Goal: Find specific page/section: Find specific page/section

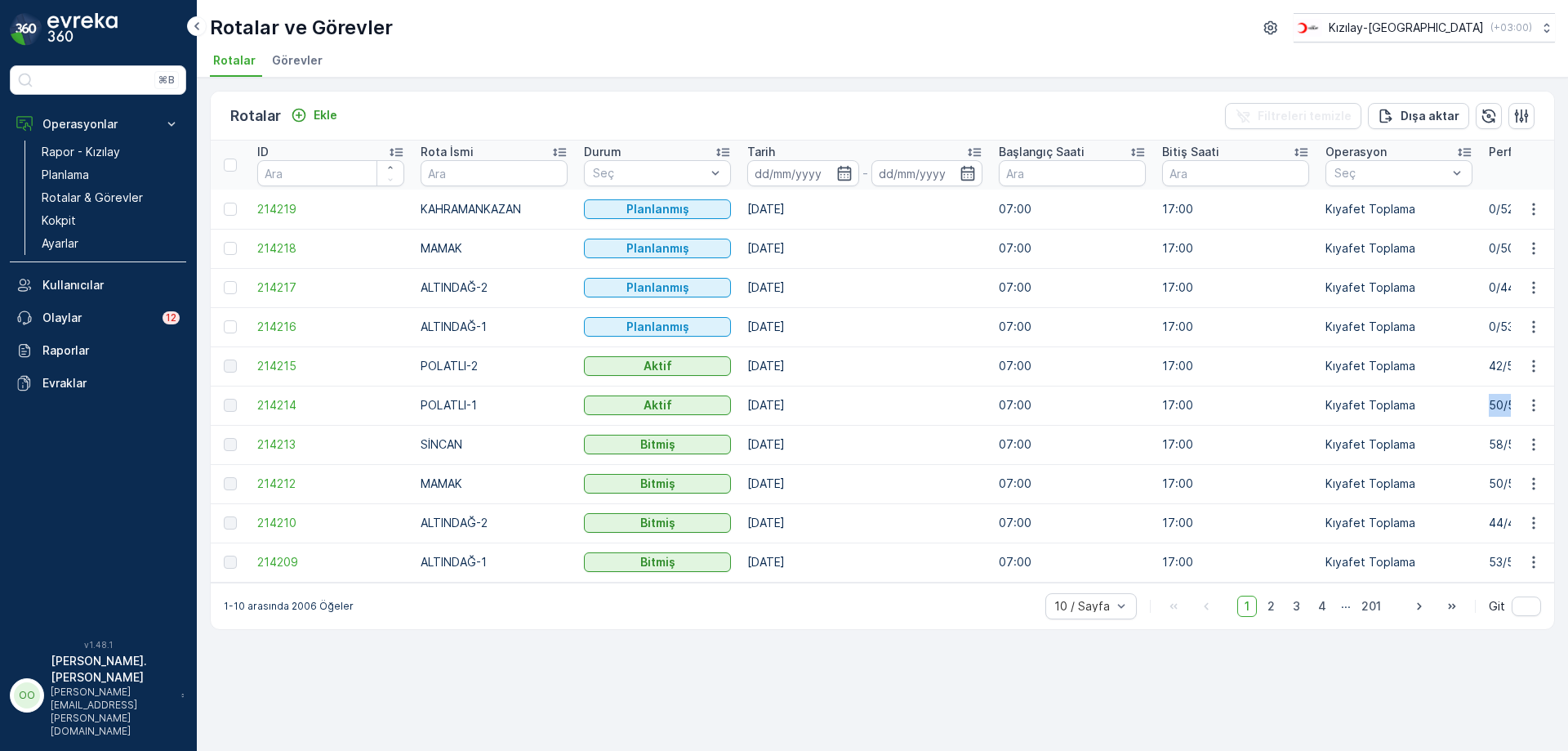
scroll to position [0, 25]
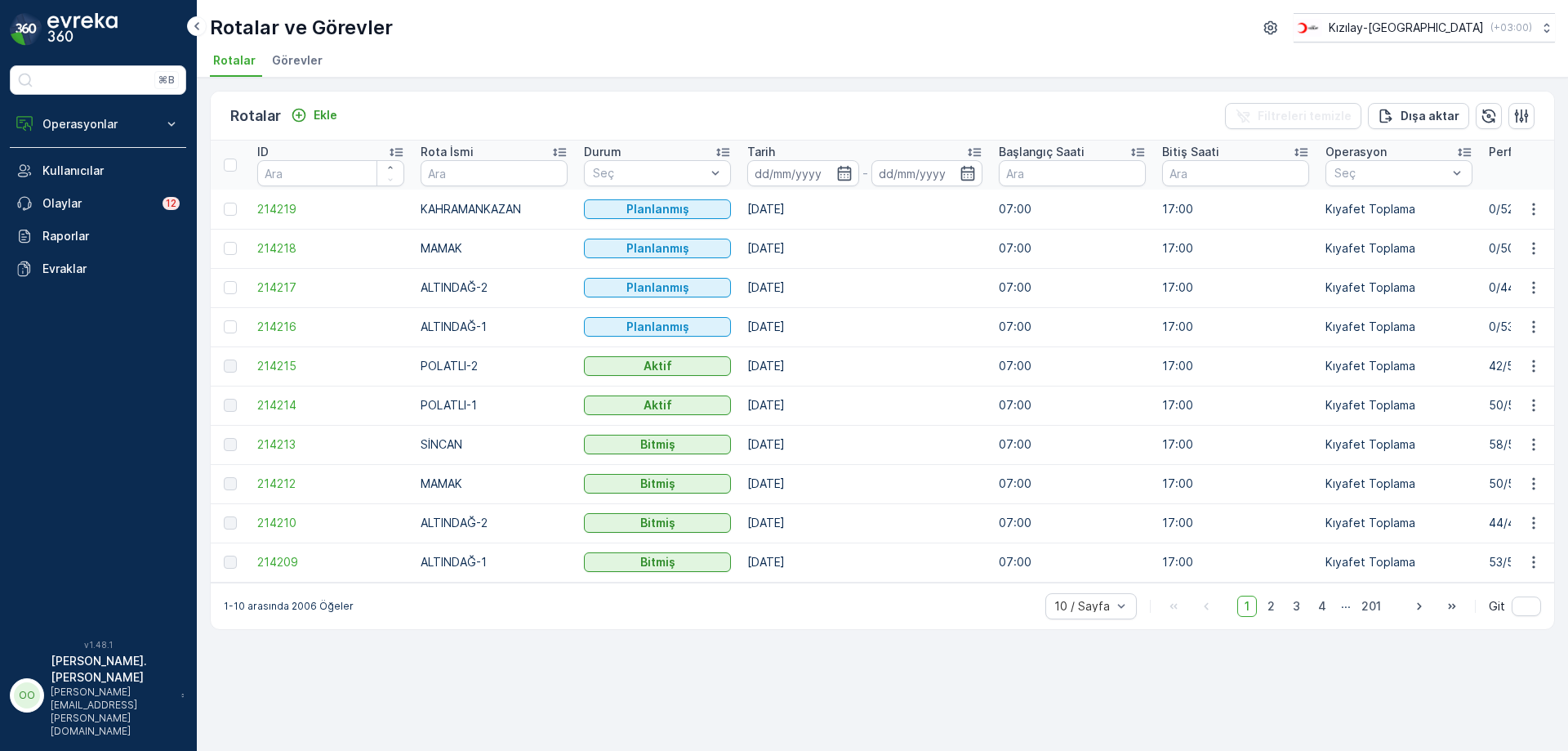
click at [103, 147] on div at bounding box center [98, 147] width 176 height 1
click at [88, 136] on button "Operasyonlar" at bounding box center [98, 124] width 176 height 33
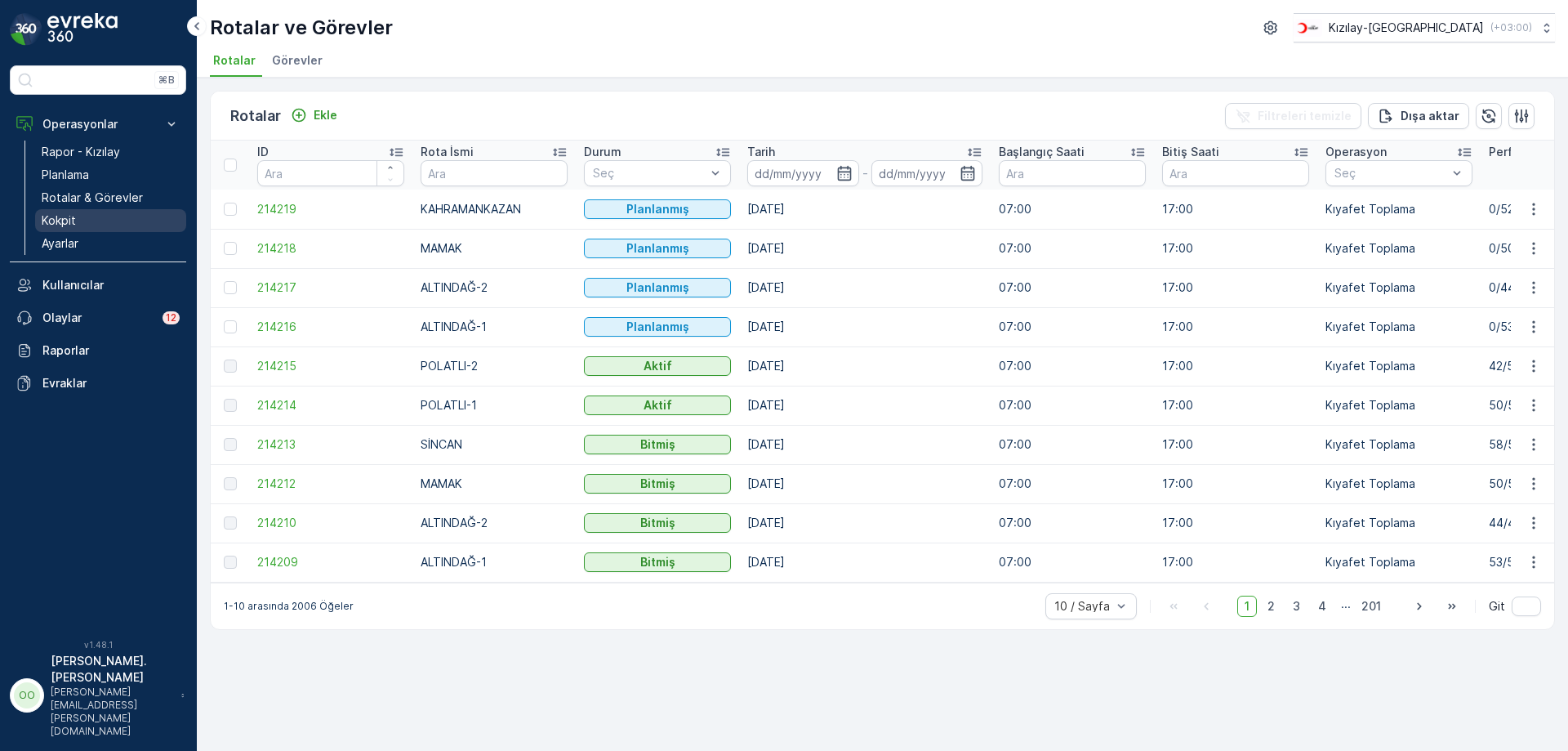
click at [87, 226] on link "Kokpit" at bounding box center [110, 221] width 151 height 23
